Goal: Register for event/course

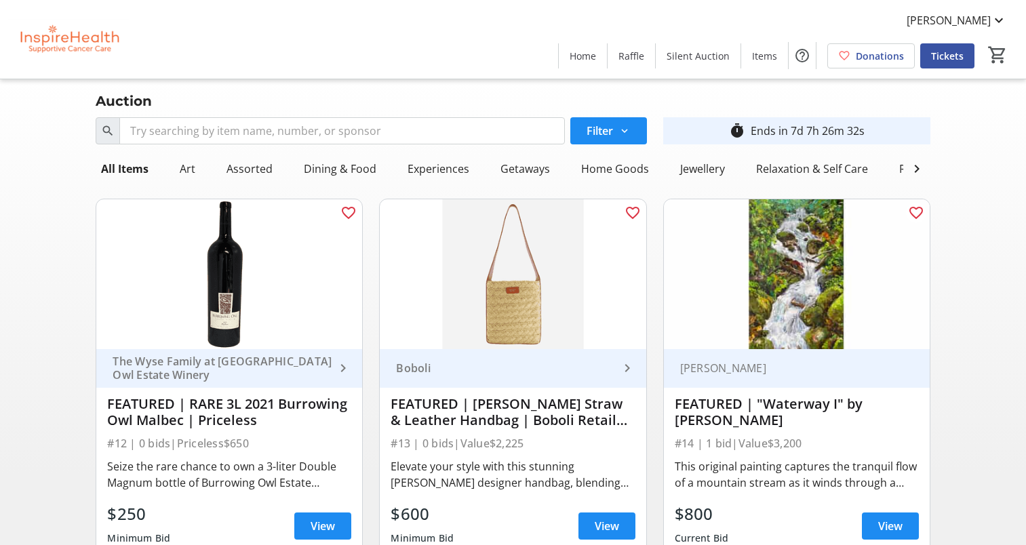
scroll to position [1231, 0]
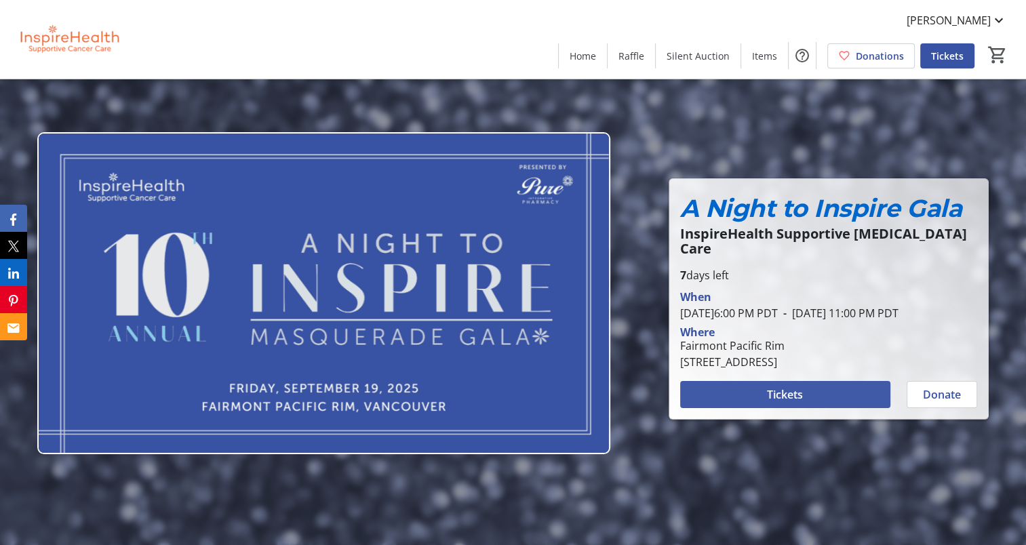
click at [780, 396] on span "Tickets" at bounding box center [785, 394] width 36 height 16
